Goal: Navigation & Orientation: Find specific page/section

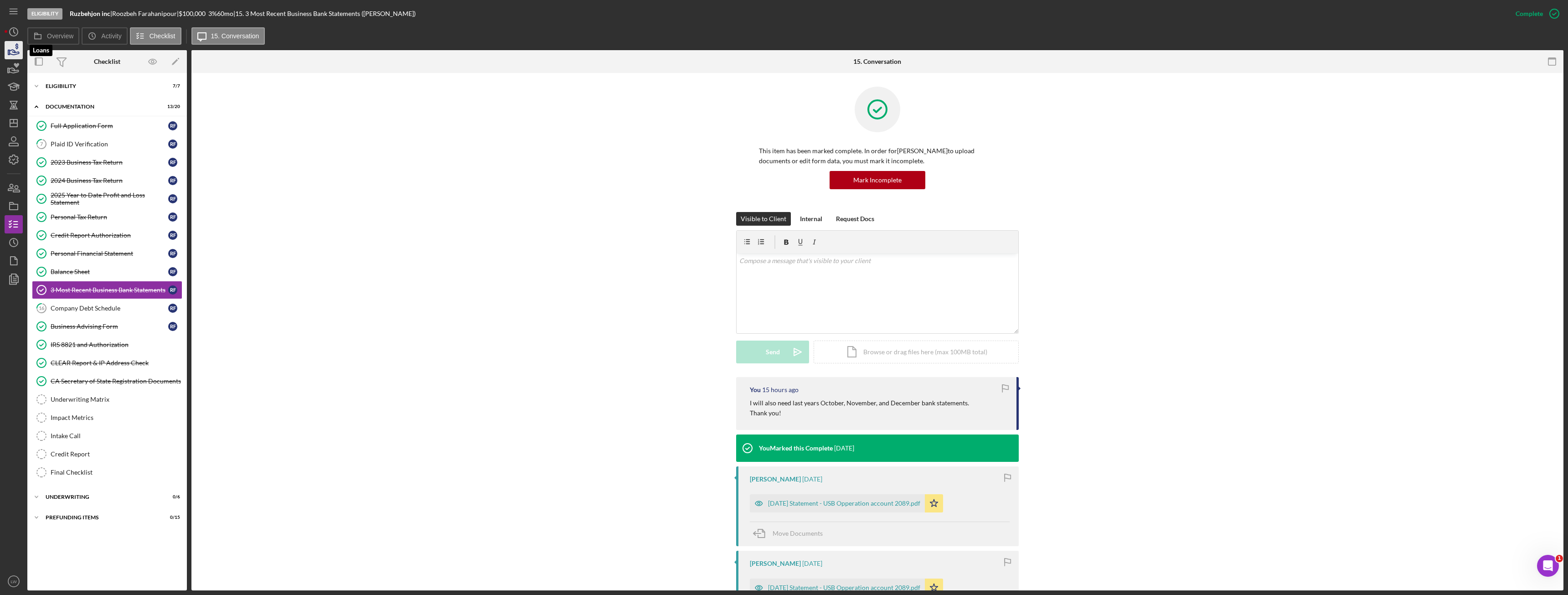
click at [5, 49] on icon "button" at bounding box center [13, 50] width 23 height 23
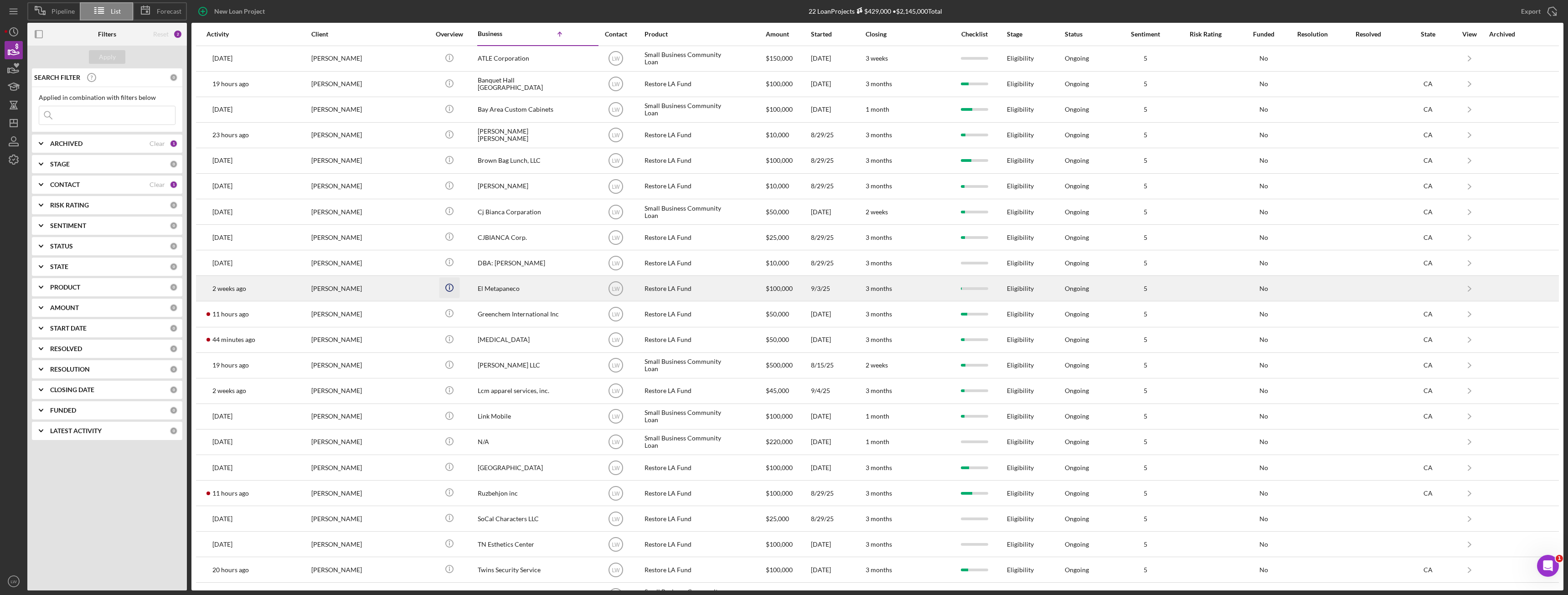
scroll to position [23, 0]
